Goal: Download file/media

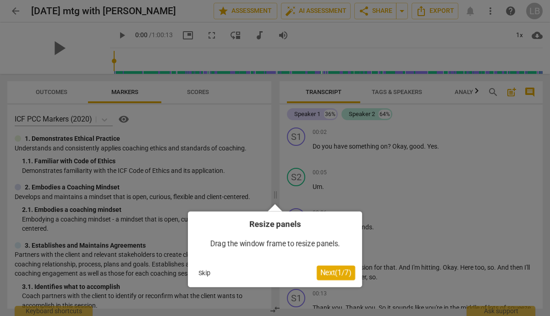
click at [333, 268] on span "Next ( 1 / 7 )" at bounding box center [335, 272] width 31 height 9
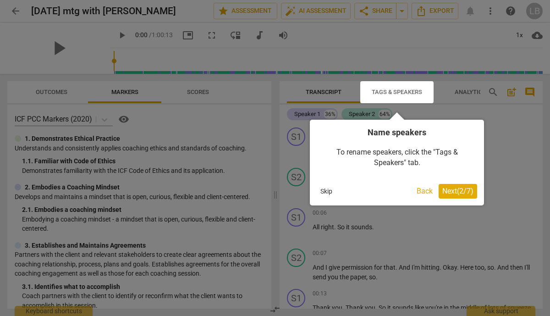
click at [448, 186] on button "Next ( 2 / 7 )" at bounding box center [457, 191] width 38 height 15
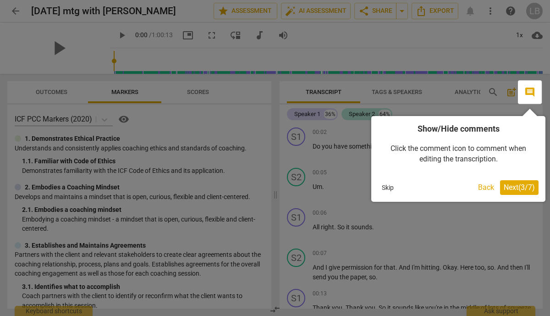
click at [517, 185] on span "Next ( 3 / 7 )" at bounding box center [518, 187] width 31 height 9
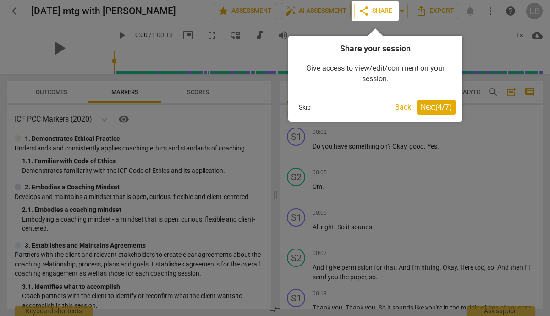
click at [432, 102] on button "Next ( 4 / 7 )" at bounding box center [436, 107] width 38 height 15
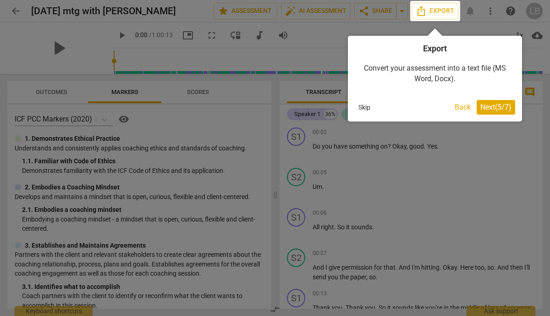
click at [491, 104] on span "Next ( 5 / 7 )" at bounding box center [495, 107] width 31 height 9
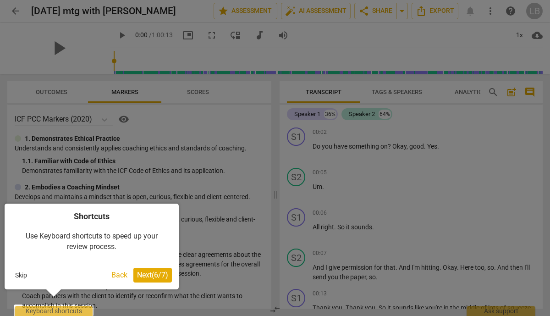
click at [143, 277] on span "Next ( 6 / 7 )" at bounding box center [152, 274] width 31 height 9
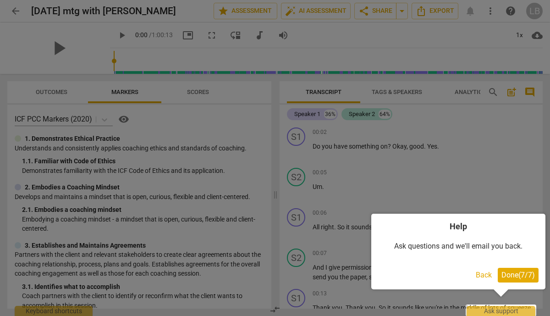
click at [512, 278] on span "Done ( 7 / 7 )" at bounding box center [517, 274] width 33 height 9
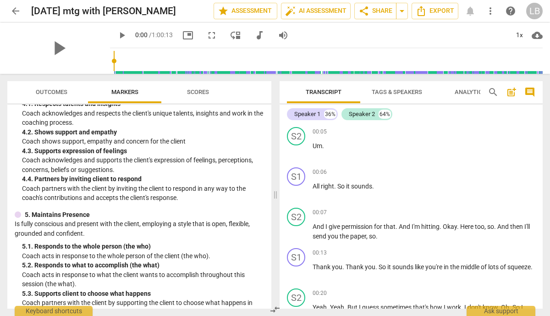
scroll to position [327, 0]
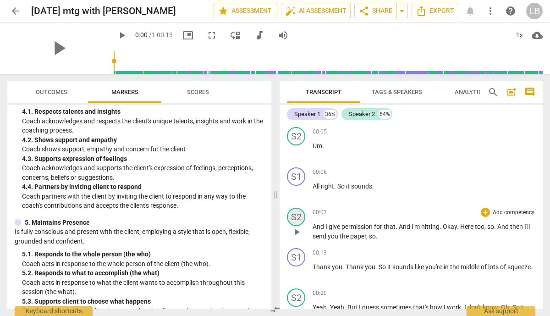
click at [296, 210] on div "S2" at bounding box center [296, 216] width 18 height 18
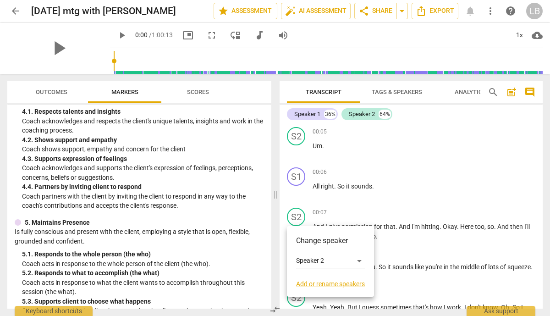
click at [386, 163] on div at bounding box center [275, 158] width 550 height 316
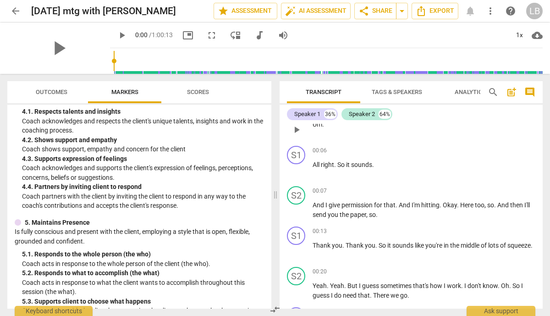
scroll to position [65, 0]
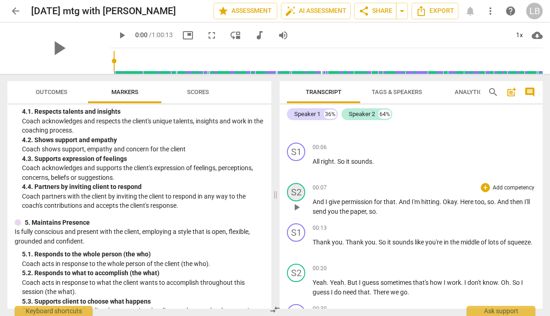
click at [298, 190] on div "S2" at bounding box center [296, 192] width 18 height 18
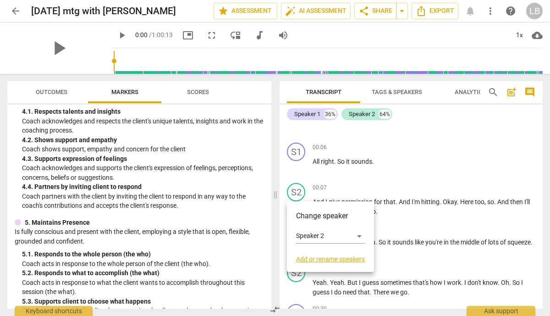
click at [341, 256] on link "Add or rename speakers" at bounding box center [330, 258] width 69 height 7
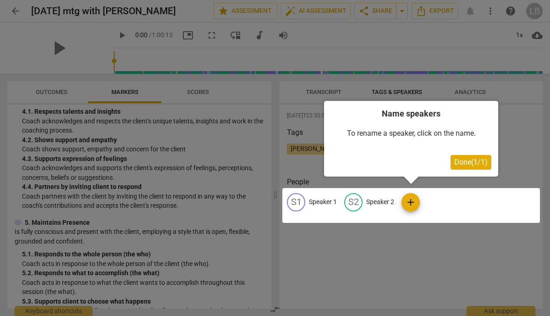
click at [412, 196] on div at bounding box center [410, 205] width 257 height 35
click at [365, 202] on div at bounding box center [410, 205] width 257 height 35
click at [457, 163] on span "Done ( 1 / 1 )" at bounding box center [470, 162] width 33 height 9
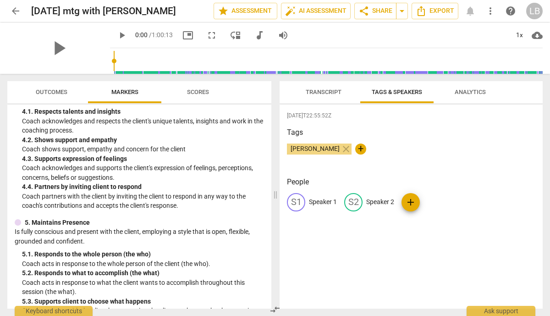
click at [368, 202] on p "Speaker 2" at bounding box center [380, 202] width 28 height 10
type input "[PERSON_NAME]"
click at [391, 217] on div "S1 Speaker 1 edit [PERSON_NAME] add" at bounding box center [411, 206] width 248 height 26
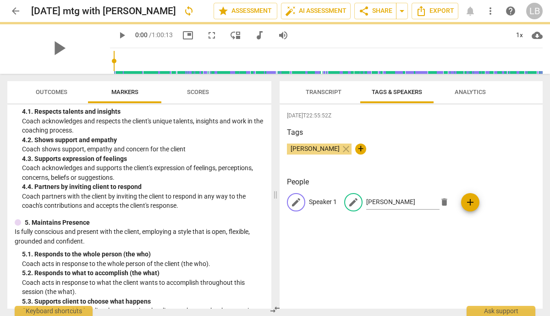
click at [332, 202] on p "Speaker 1" at bounding box center [323, 202] width 28 height 10
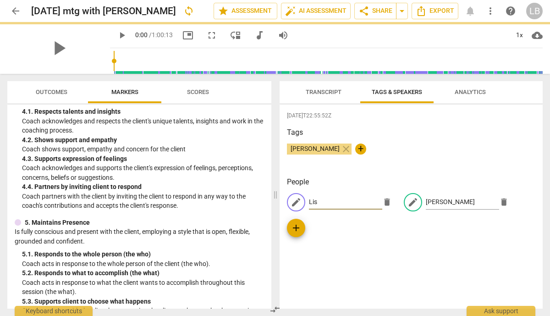
type input "[PERSON_NAME]"
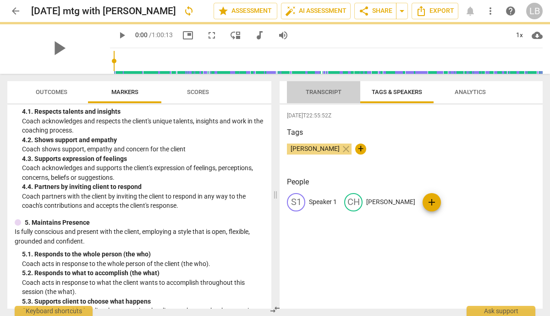
click at [324, 89] on span "Transcript" at bounding box center [323, 91] width 36 height 7
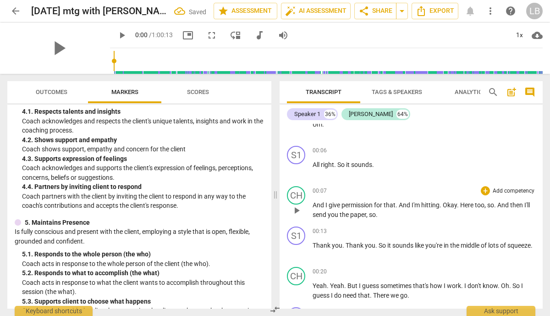
scroll to position [58, 0]
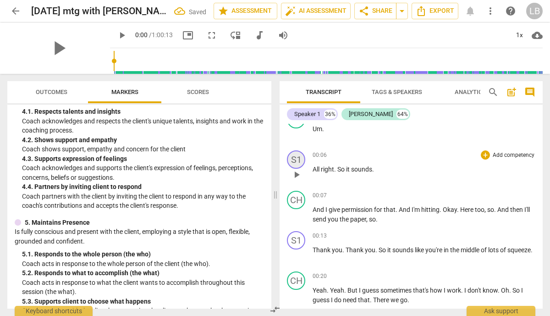
click at [301, 157] on div "S1" at bounding box center [296, 159] width 18 height 18
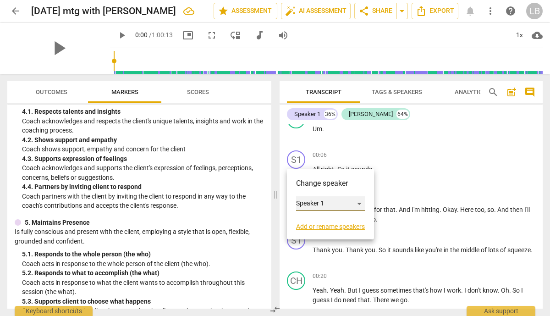
click at [361, 202] on div "Speaker 1" at bounding box center [330, 203] width 69 height 15
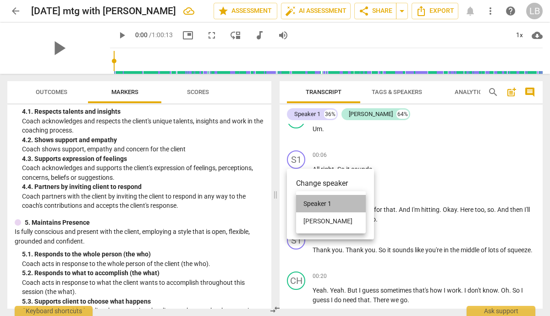
click at [342, 203] on li "Speaker 1" at bounding box center [331, 203] width 70 height 17
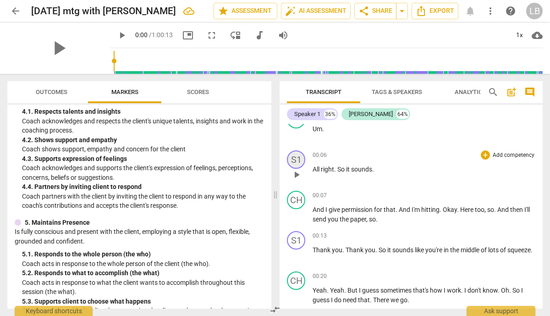
click at [295, 166] on div "S1" at bounding box center [296, 159] width 18 height 18
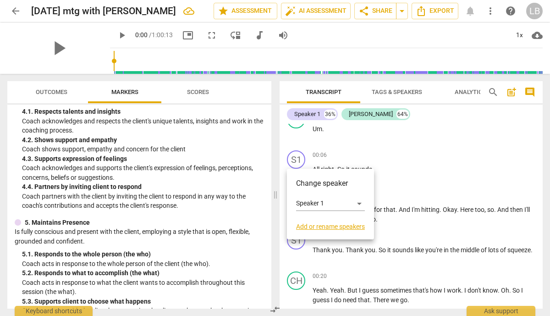
click at [328, 223] on link "Add or rename speakers" at bounding box center [330, 226] width 69 height 7
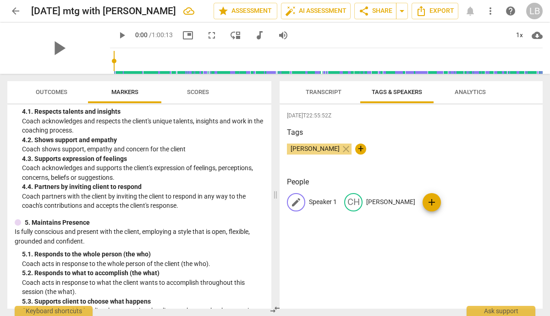
click at [306, 203] on div "edit Speaker 1" at bounding box center [312, 202] width 50 height 18
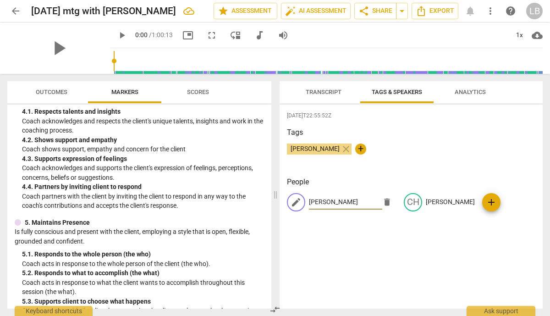
type input "[PERSON_NAME]"
click at [359, 215] on div "edit [PERSON_NAME] delete CH [PERSON_NAME] add" at bounding box center [411, 206] width 248 height 26
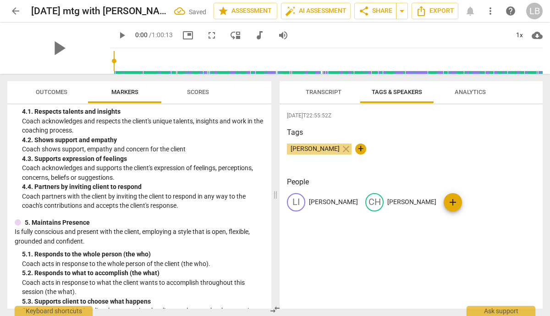
click at [326, 94] on span "Transcript" at bounding box center [323, 91] width 36 height 7
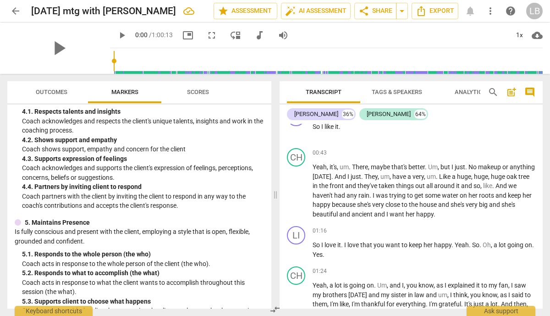
scroll to position [424, 0]
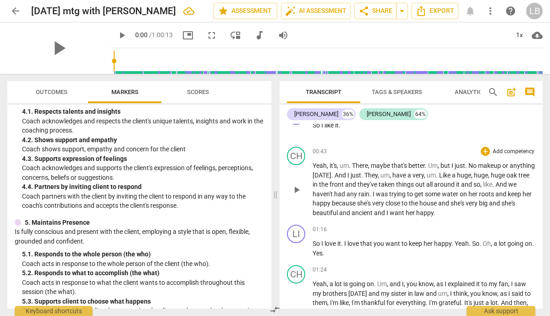
click at [487, 150] on div "+ Add competency" at bounding box center [507, 151] width 54 height 9
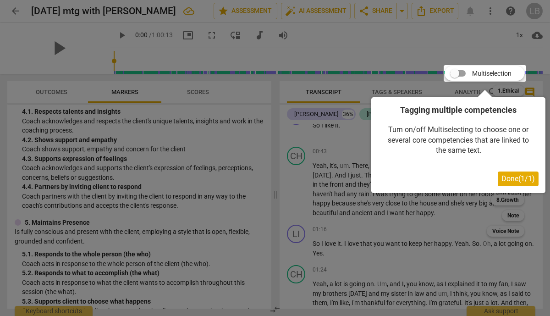
click at [507, 180] on span "Done ( 1 / 1 )" at bounding box center [517, 178] width 33 height 9
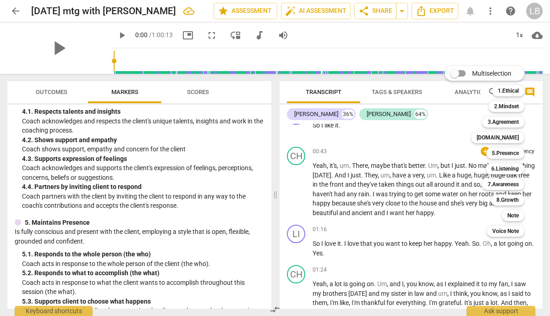
click at [457, 119] on div "Multiselection m 1.Ethical 1 2.Mindset 2 3.Agreement 3 [DOMAIN_NAME] 4 5.Presen…" at bounding box center [491, 151] width 101 height 175
click at [441, 136] on div "Multiselection m 1.Ethical 1 2.Mindset 2 3.Agreement 3 [DOMAIN_NAME] 4 5.Presen…" at bounding box center [491, 151] width 101 height 175
click at [350, 156] on div at bounding box center [275, 158] width 550 height 316
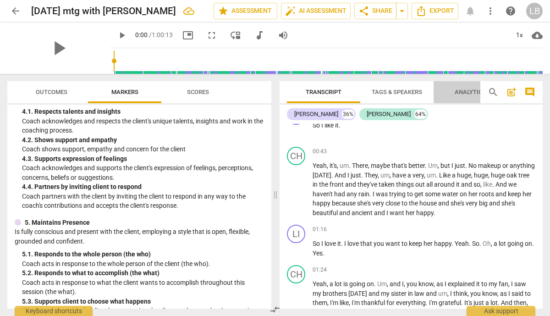
click at [465, 96] on span "Analytics" at bounding box center [469, 92] width 53 height 12
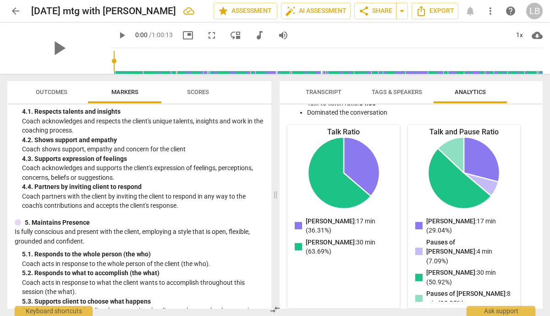
scroll to position [0, 0]
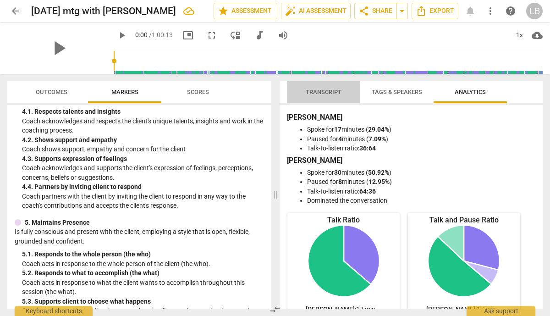
click at [334, 90] on span "Transcript" at bounding box center [323, 91] width 36 height 7
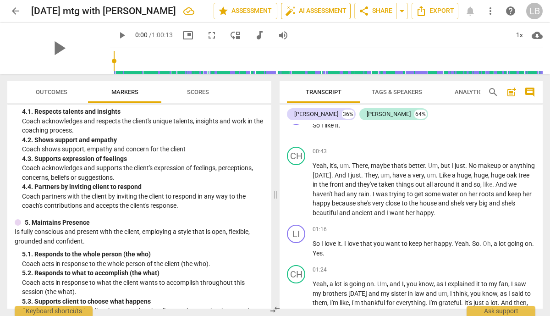
click at [312, 13] on span "auto_fix_high AI Assessment" at bounding box center [315, 10] width 61 height 11
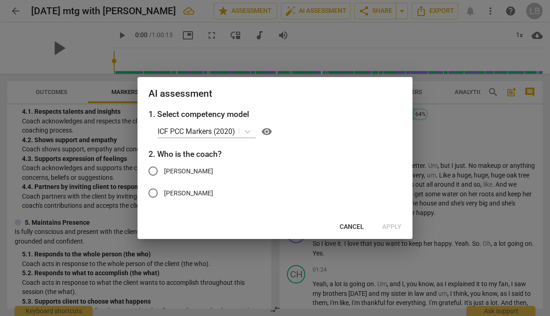
click at [153, 171] on input "[PERSON_NAME]" at bounding box center [153, 171] width 22 height 22
radio input "true"
click at [393, 224] on span "Apply" at bounding box center [391, 226] width 19 height 9
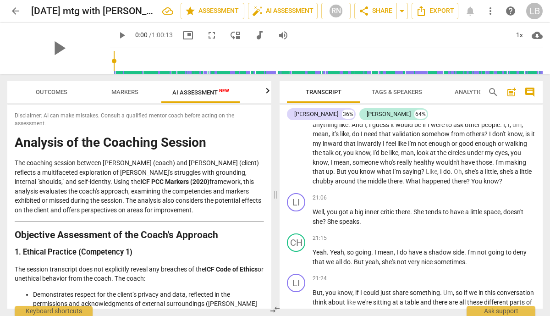
scroll to position [3935, 0]
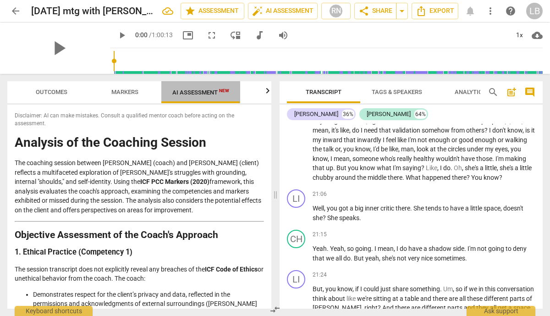
click at [197, 93] on span "AI Assessment New" at bounding box center [200, 92] width 57 height 7
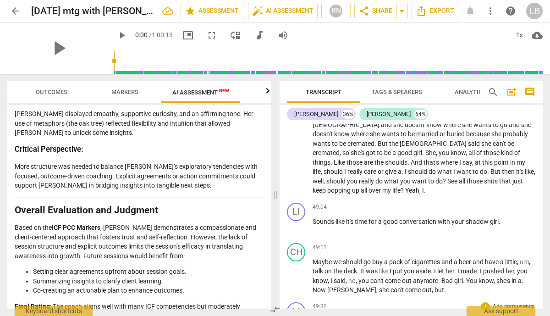
scroll to position [8681, 0]
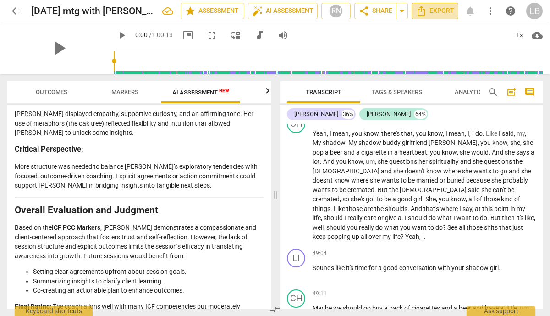
click at [419, 16] on icon "Export" at bounding box center [420, 10] width 11 height 11
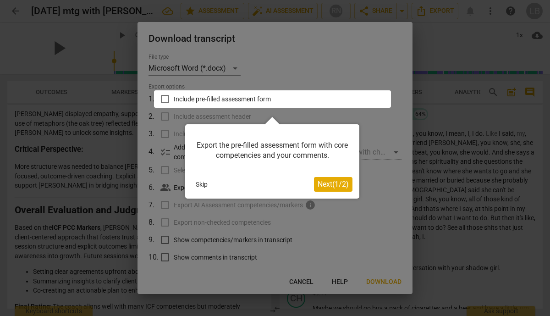
click at [167, 98] on div at bounding box center [272, 98] width 237 height 17
click at [333, 181] on span "Next ( 1 / 2 )" at bounding box center [332, 184] width 31 height 9
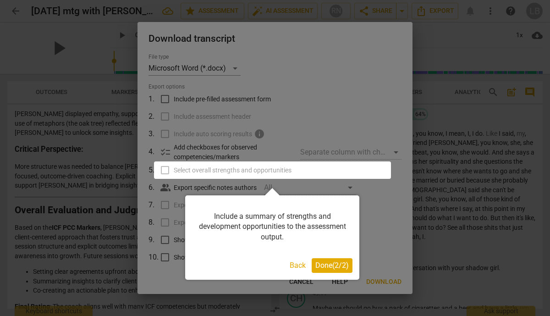
click at [327, 264] on span "Done ( 2 / 2 )" at bounding box center [331, 265] width 33 height 9
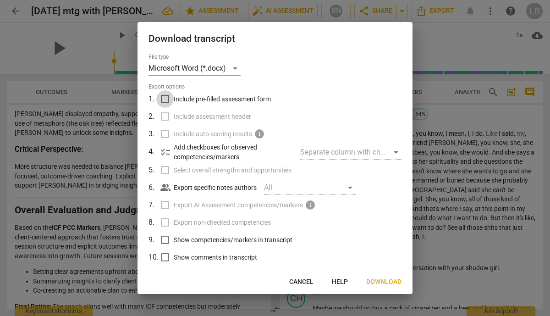
click at [166, 102] on input "Include pre-filled assessment form" at bounding box center [164, 98] width 17 height 17
checkbox input "true"
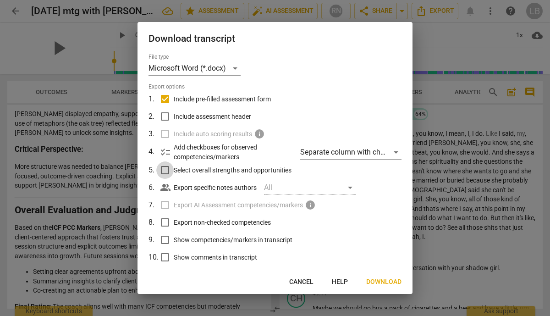
click at [168, 168] on input "Select overall strengths and opportunities" at bounding box center [164, 169] width 17 height 17
checkbox input "true"
click at [167, 239] on input "Show competencies/markers in transcript" at bounding box center [164, 239] width 17 height 17
checkbox input "true"
click at [390, 282] on span "Next" at bounding box center [393, 281] width 16 height 9
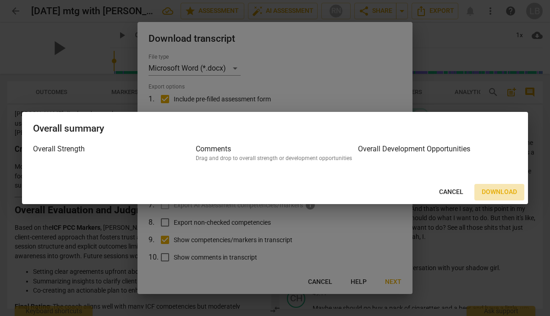
click at [496, 193] on span "Download" at bounding box center [498, 191] width 35 height 9
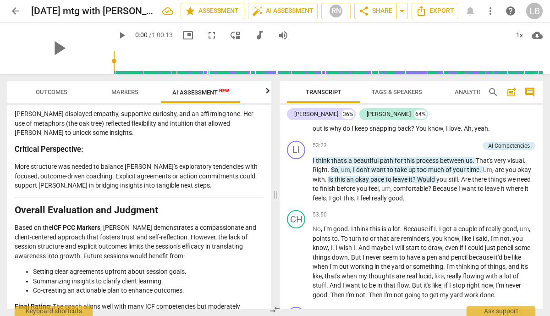
scroll to position [9721, 0]
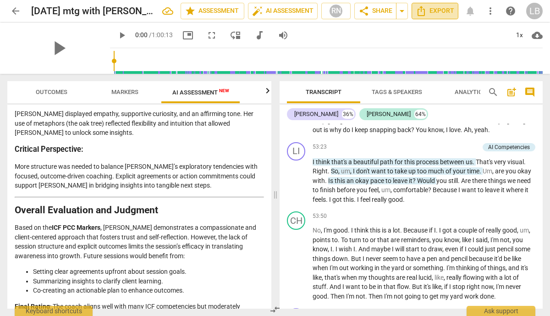
click at [420, 11] on icon "Export" at bounding box center [420, 10] width 11 height 11
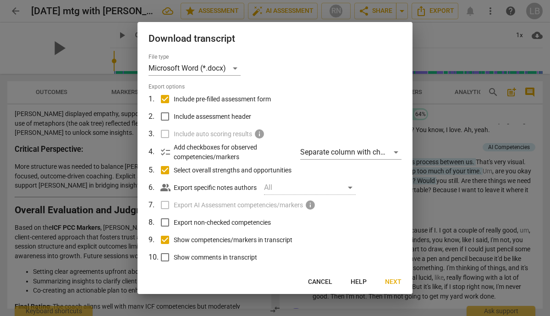
click at [292, 108] on label "Include assessment header" at bounding box center [274, 116] width 240 height 17
click at [174, 108] on input "Include assessment header" at bounding box center [164, 116] width 17 height 17
checkbox input "true"
click at [203, 150] on p "Add checkboxes for observed competencies/markers" at bounding box center [233, 151] width 119 height 19
click at [173, 151] on div "checklist Add checkboxes for observed competencies/markers Separate column with…" at bounding box center [280, 151] width 241 height 19
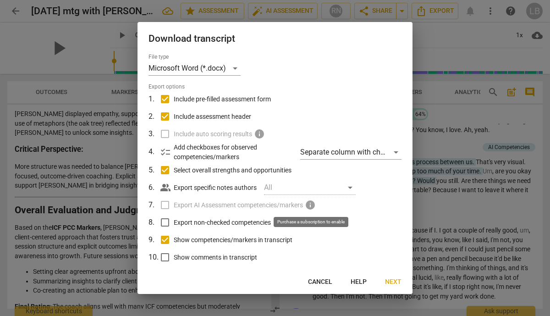
click at [310, 206] on span "info" at bounding box center [310, 204] width 11 height 11
click at [312, 239] on label "Show competencies/markers in transcript" at bounding box center [274, 239] width 240 height 17
click at [174, 239] on input "Show competencies/markers in transcript" at bounding box center [164, 239] width 17 height 17
click at [167, 239] on input "Show competencies/markers in transcript" at bounding box center [164, 239] width 17 height 17
checkbox input "true"
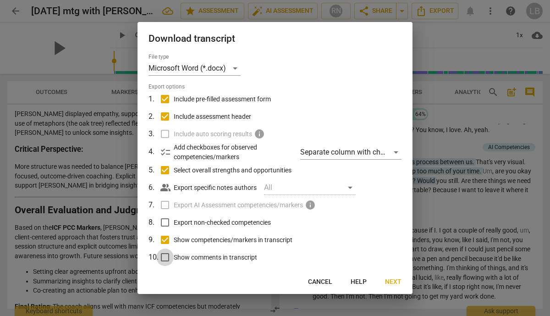
click at [166, 257] on input "Show comments in transcript" at bounding box center [164, 256] width 17 height 17
checkbox input "true"
click at [393, 282] on span "Next" at bounding box center [393, 281] width 16 height 9
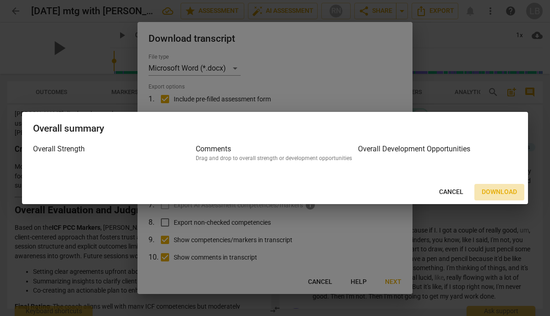
click at [508, 190] on span "Download" at bounding box center [498, 191] width 35 height 9
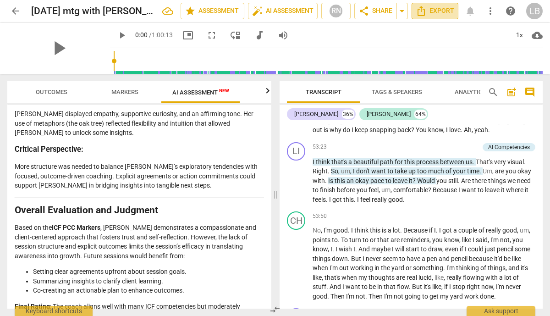
click at [442, 11] on span "Export" at bounding box center [434, 10] width 38 height 11
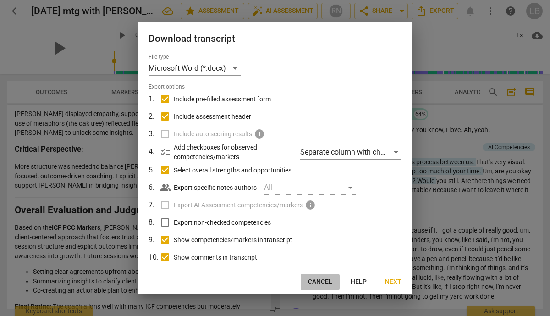
click at [328, 278] on span "Cancel" at bounding box center [320, 281] width 24 height 9
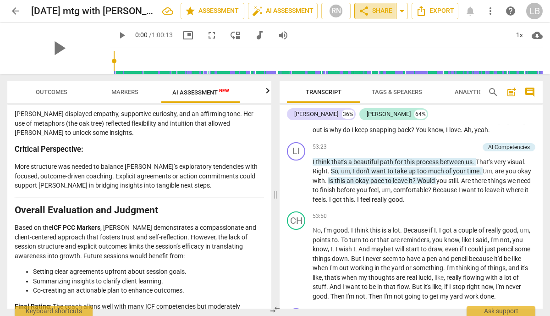
click at [385, 12] on span "share Share" at bounding box center [375, 10] width 34 height 11
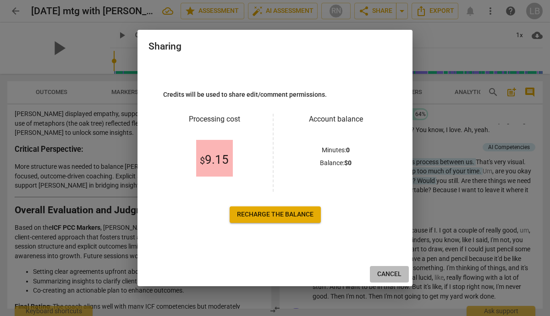
click at [391, 273] on span "Cancel" at bounding box center [389, 273] width 24 height 9
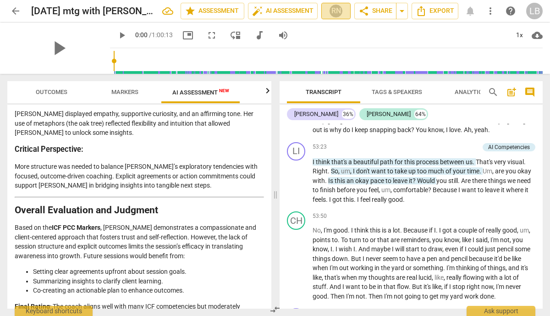
click at [339, 7] on div "RN" at bounding box center [336, 11] width 14 height 14
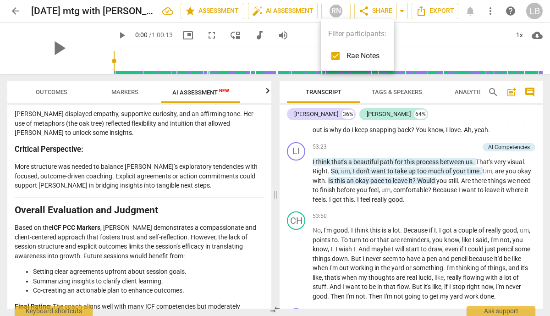
click at [310, 33] on div at bounding box center [275, 158] width 550 height 316
